Goal: Task Accomplishment & Management: Use online tool/utility

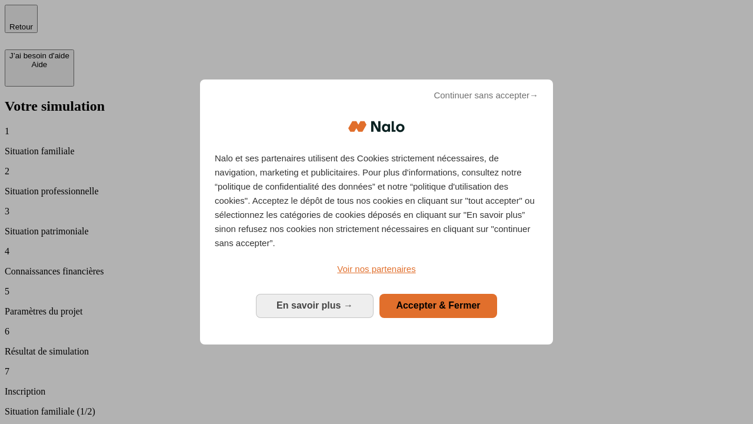
click at [486, 102] on span "Continuer sans accepter →" at bounding box center [486, 95] width 105 height 14
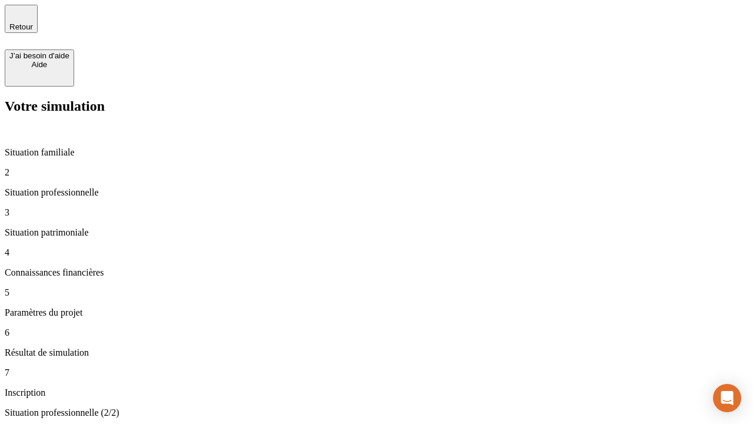
type input "30 000"
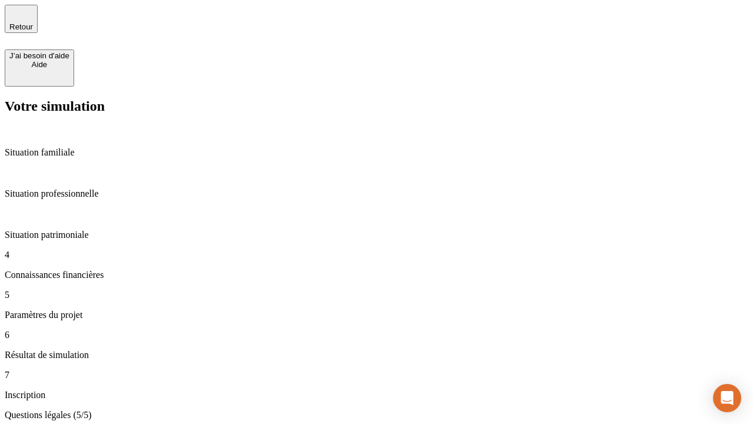
type input "25"
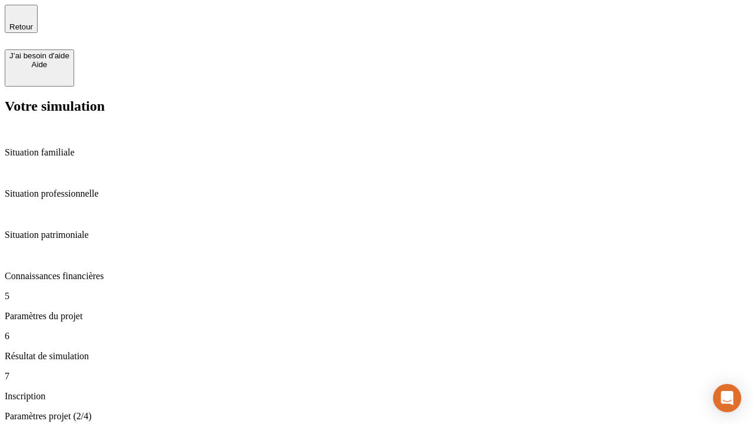
type input "1 000"
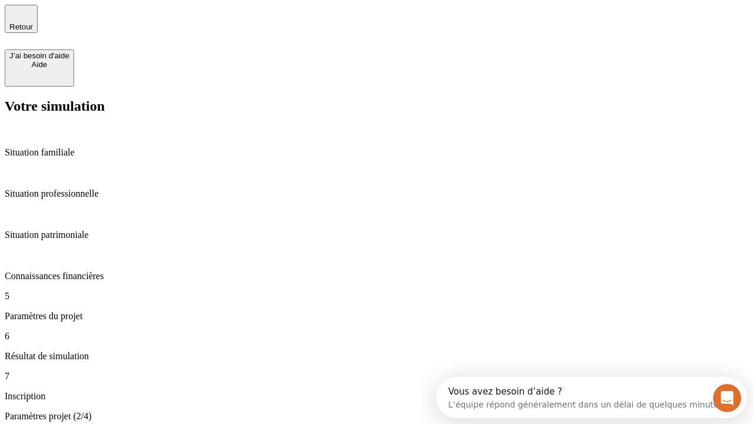
type input "640"
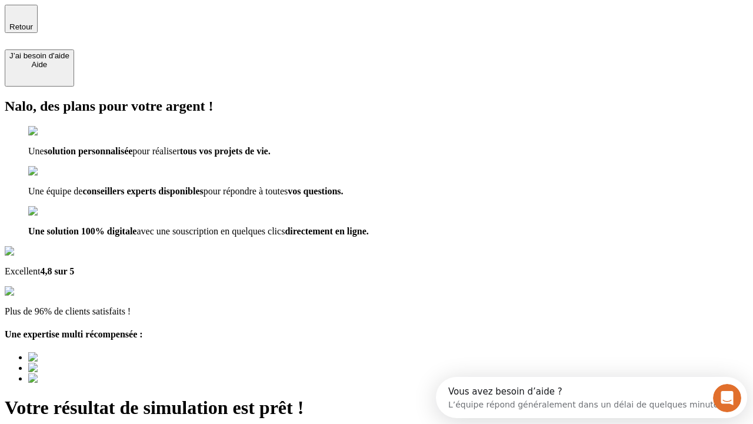
type input "[EMAIL_ADDRESS][PERSON_NAME][DOMAIN_NAME]"
